Goal: Task Accomplishment & Management: Use online tool/utility

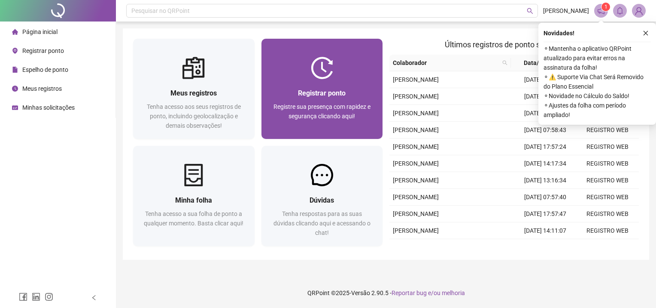
click at [332, 127] on div "Registre sua presença com rapidez e segurança clicando aqui!" at bounding box center [322, 116] width 101 height 28
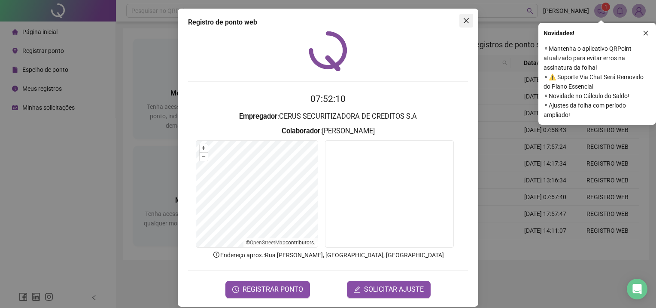
click at [468, 21] on span "Close" at bounding box center [467, 20] width 14 height 7
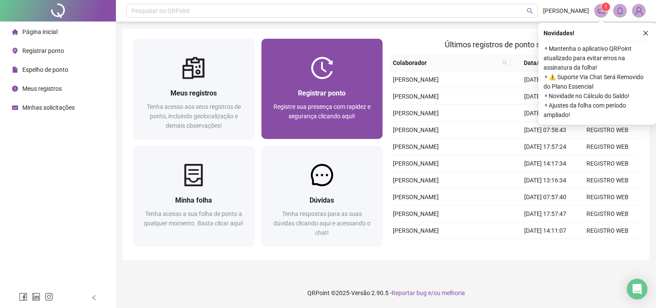
click at [327, 111] on div "Registre sua presença com rapidez e segurança clicando aqui!" at bounding box center [322, 116] width 101 height 28
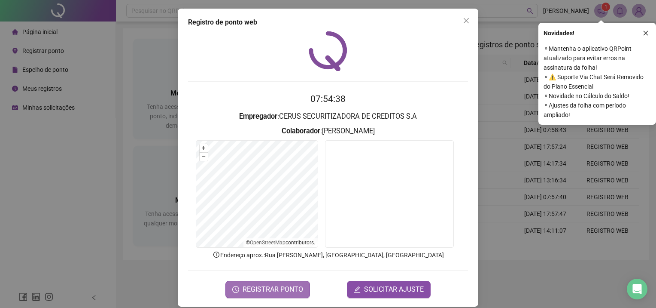
click at [286, 283] on button "REGISTRAR PONTO" at bounding box center [268, 289] width 85 height 17
